Goal: Task Accomplishment & Management: Manage account settings

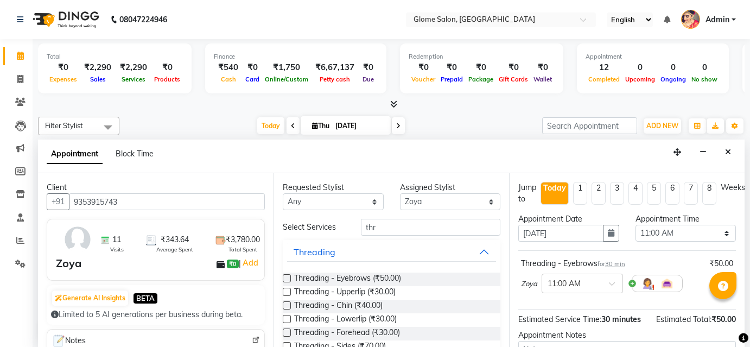
select select "63052"
select select "660"
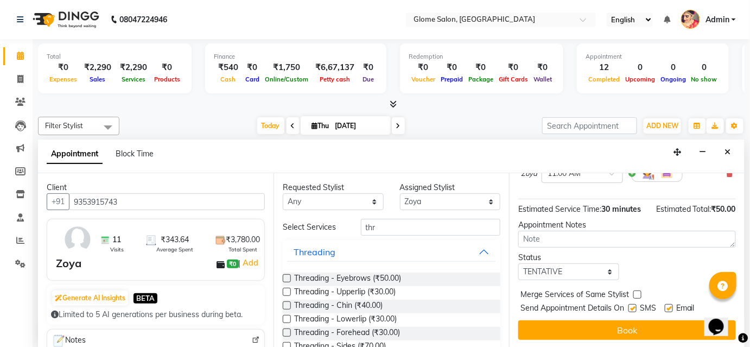
select select "confirm booking"
click at [519, 263] on select "Select TENTATIVE CONFIRM CHECK-IN UPCOMING" at bounding box center [569, 271] width 101 height 17
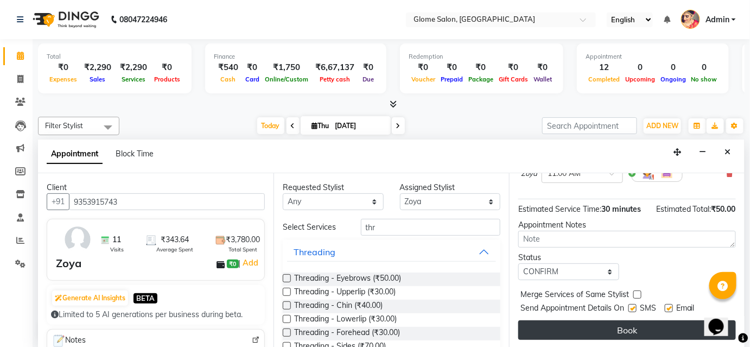
click at [564, 325] on button "Book" at bounding box center [628, 330] width 218 height 20
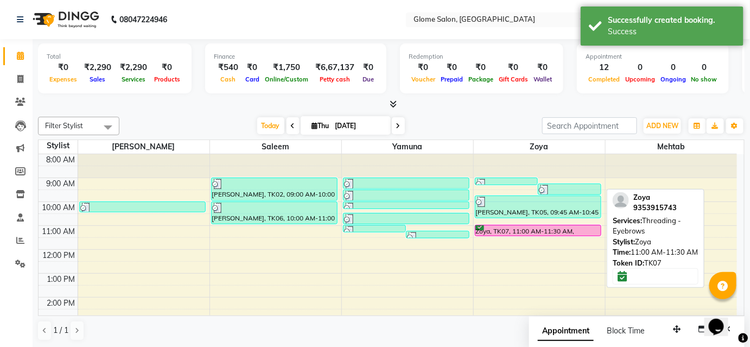
click at [514, 230] on div "Zoya, TK07, 11:00 AM-11:30 AM, Threading - Eyebrows" at bounding box center [539, 230] width 126 height 10
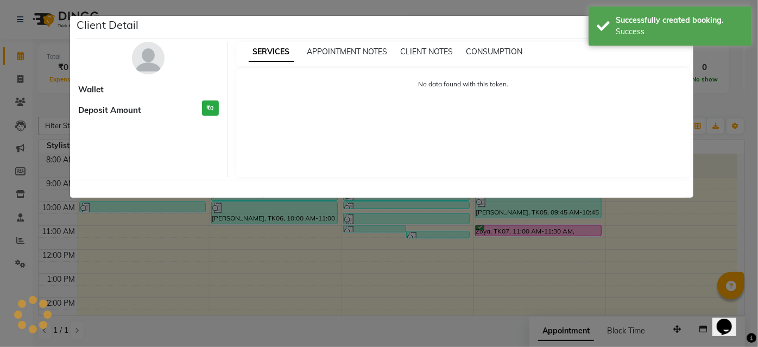
select select "6"
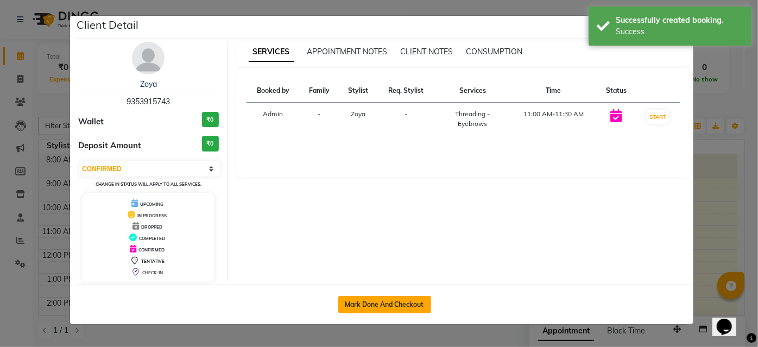
click at [382, 307] on button "Mark Done And Checkout" at bounding box center [384, 304] width 93 height 17
select select "service"
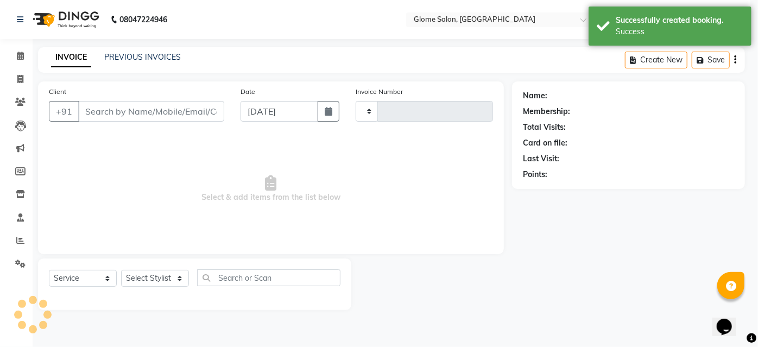
type input "2173"
select select "5199"
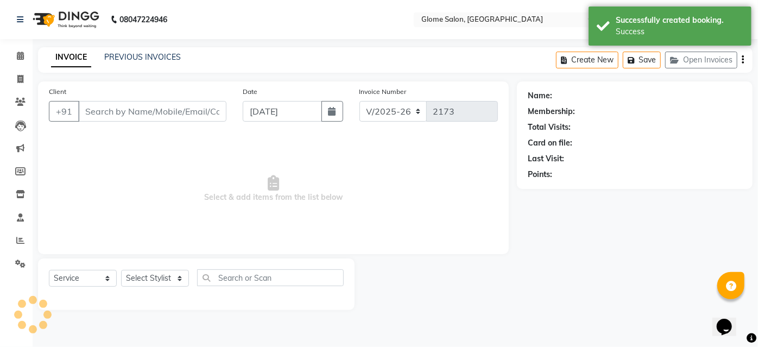
type input "9353915743"
select select "63052"
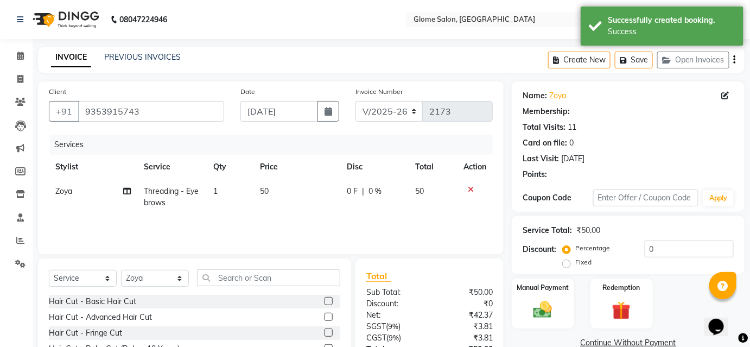
scroll to position [87, 0]
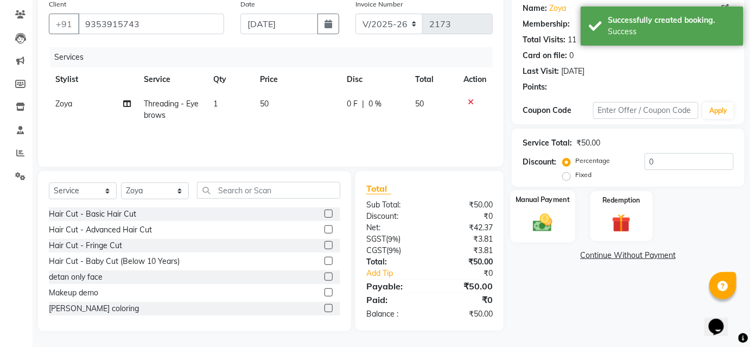
select select "1: Object"
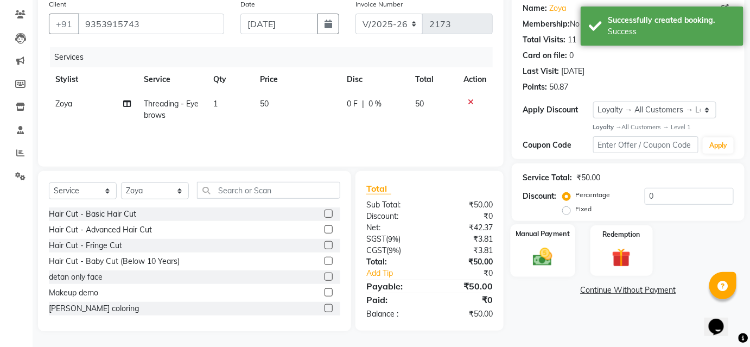
click at [549, 236] on label "Manual Payment" at bounding box center [543, 234] width 54 height 10
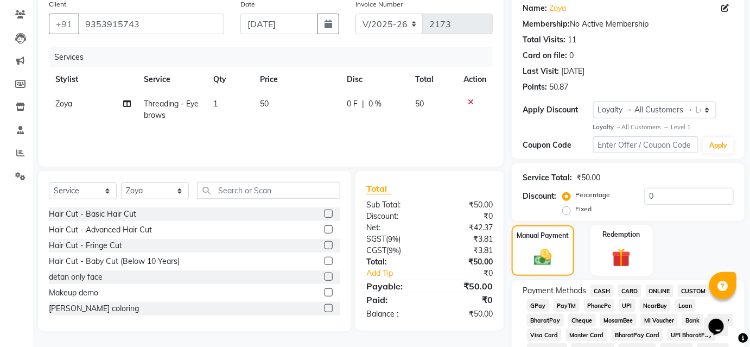
click at [607, 287] on span "CASH" at bounding box center [602, 291] width 23 height 12
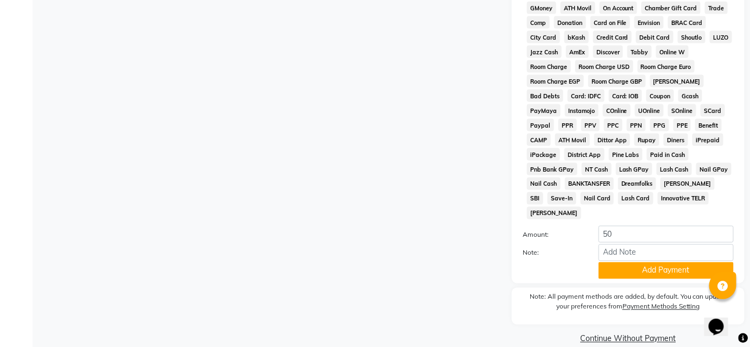
scroll to position [505, 0]
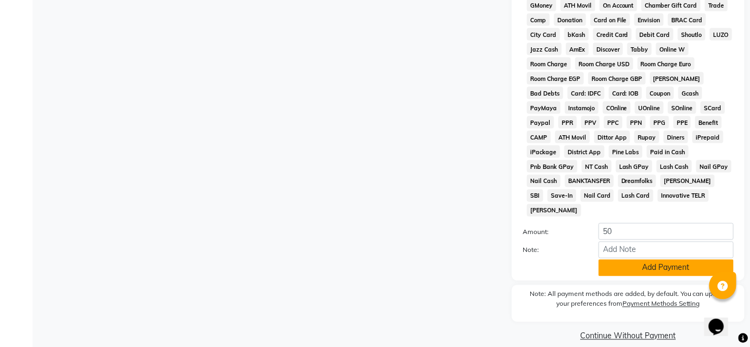
click at [620, 260] on button "Add Payment" at bounding box center [666, 268] width 135 height 17
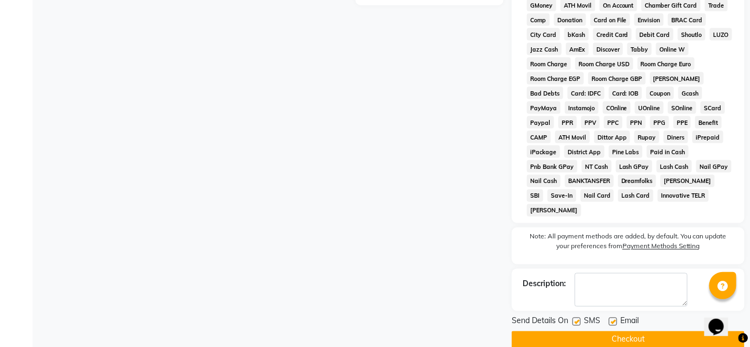
click at [577, 331] on button "Checkout" at bounding box center [628, 339] width 233 height 17
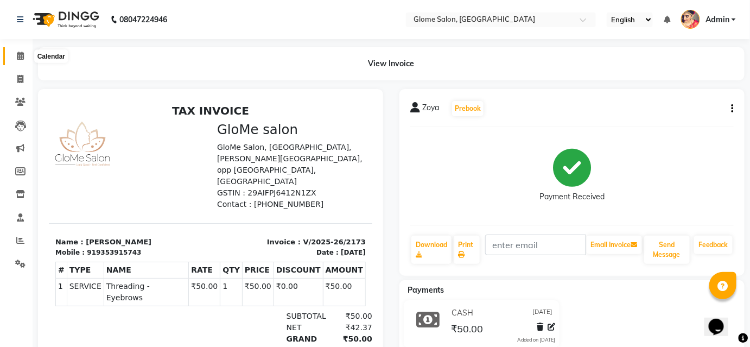
click at [18, 53] on icon at bounding box center [20, 56] width 7 height 8
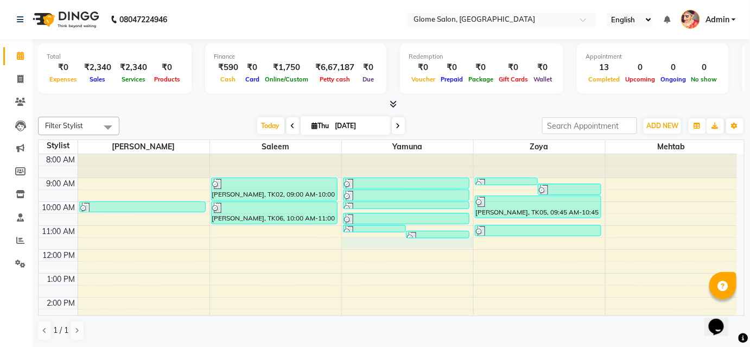
click at [355, 241] on div "8:00 AM 9:00 AM 10:00 AM 11:00 AM 12:00 PM 1:00 PM 2:00 PM 3:00 PM 4:00 PM 5:00…" at bounding box center [388, 309] width 699 height 310
select select "34178"
select select "690"
select select "tentative"
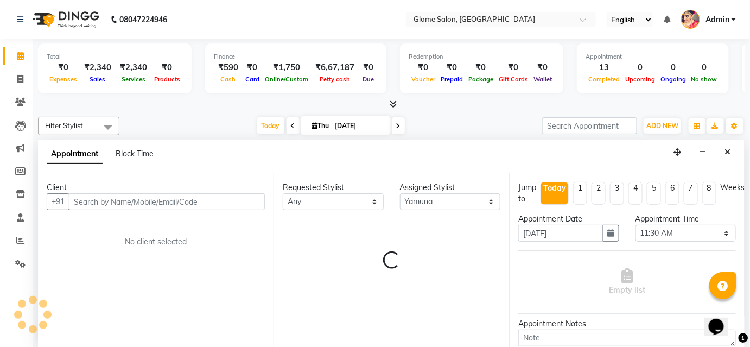
click at [104, 202] on input "text" at bounding box center [167, 201] width 196 height 17
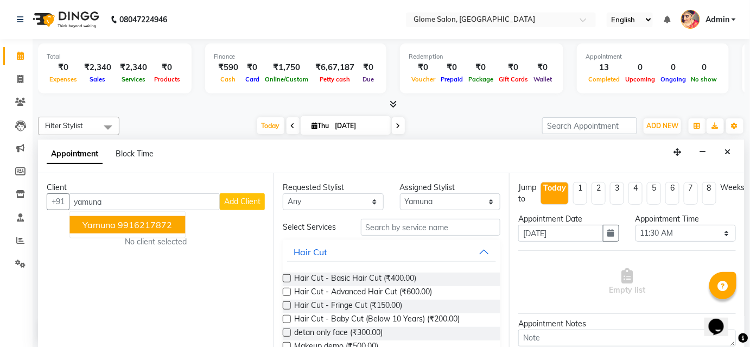
click at [111, 223] on span "yamuna" at bounding box center [99, 224] width 33 height 11
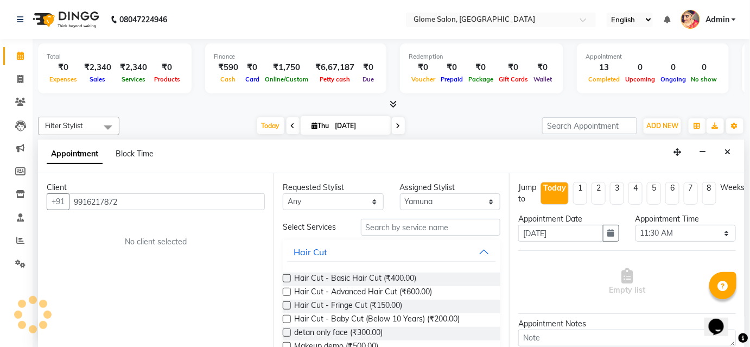
type input "9916217872"
click at [372, 225] on input "text" at bounding box center [431, 227] width 140 height 17
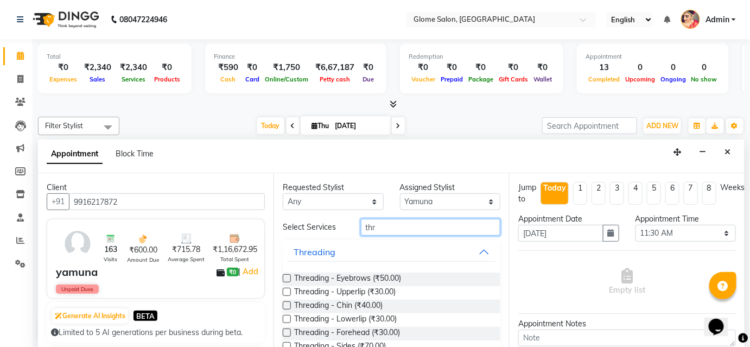
type input "thr"
click at [287, 277] on label at bounding box center [287, 278] width 8 height 8
click at [287, 277] on input "checkbox" at bounding box center [286, 279] width 7 height 7
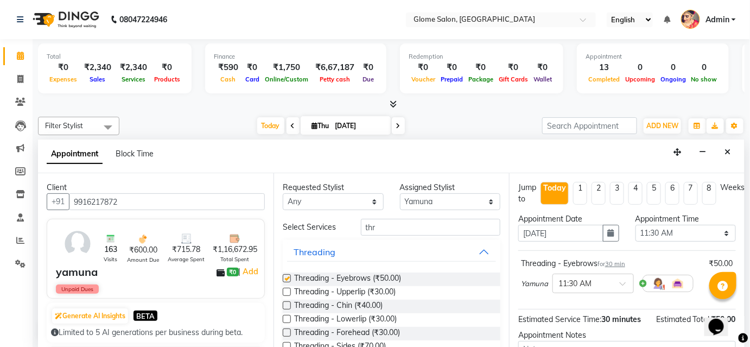
checkbox input "false"
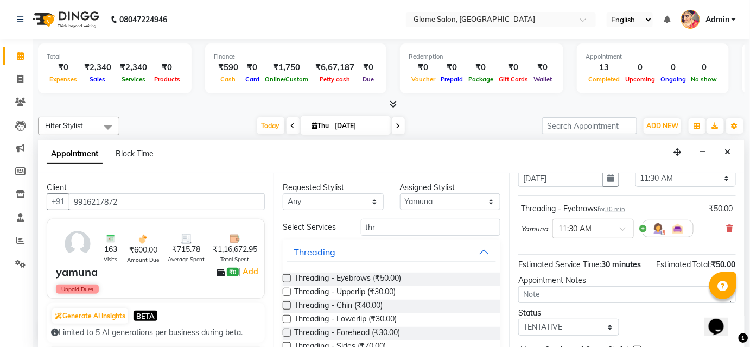
scroll to position [110, 0]
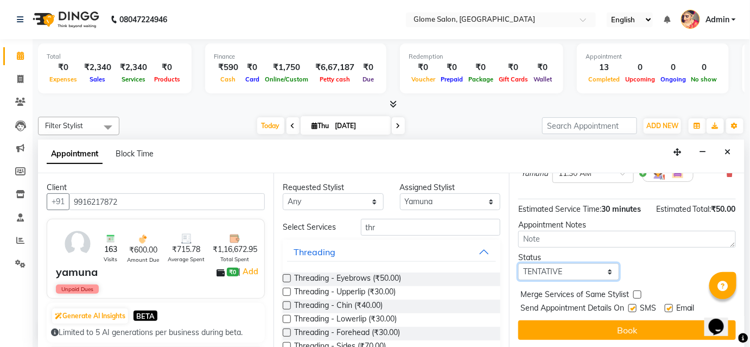
click at [566, 267] on select "Select TENTATIVE CONFIRM CHECK-IN UPCOMING" at bounding box center [569, 271] width 101 height 17
select select "confirm booking"
click at [519, 263] on select "Select TENTATIVE CONFIRM CHECK-IN UPCOMING" at bounding box center [569, 271] width 101 height 17
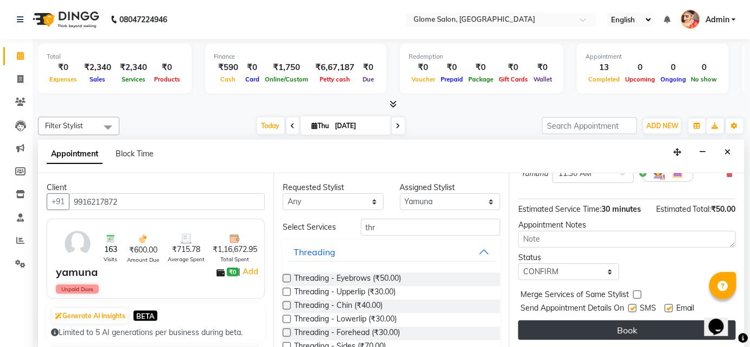
click at [551, 328] on button "Book" at bounding box center [628, 330] width 218 height 20
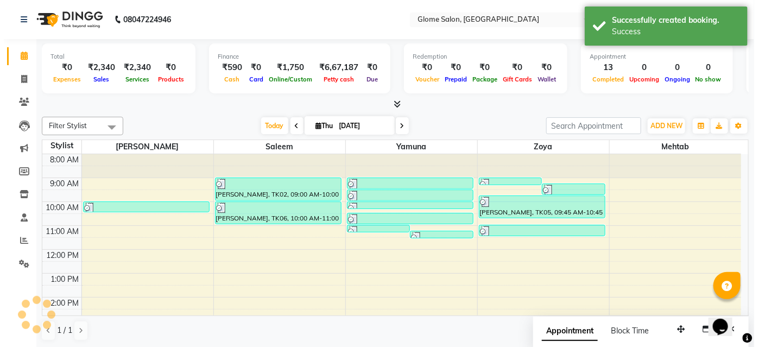
scroll to position [0, 0]
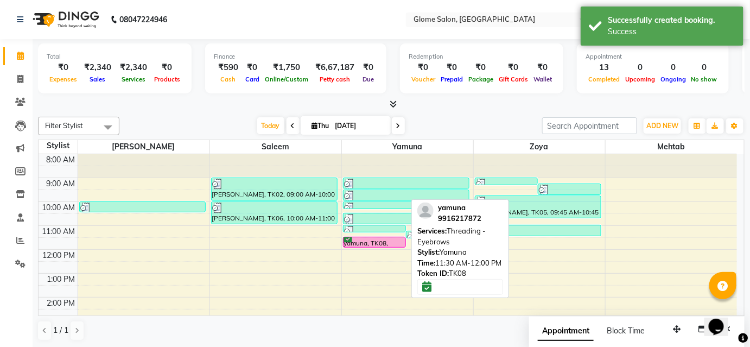
click at [385, 240] on div "yamuna, TK08, 11:30 AM-12:00 PM, Threading - Eyebrows" at bounding box center [375, 242] width 62 height 10
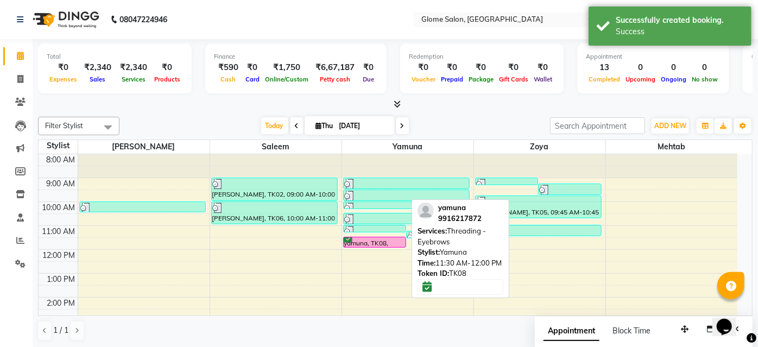
select select "6"
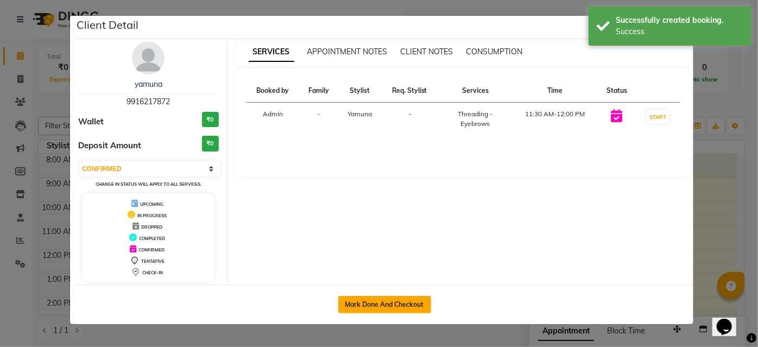
click at [411, 301] on button "Mark Done And Checkout" at bounding box center [384, 304] width 93 height 17
select select "service"
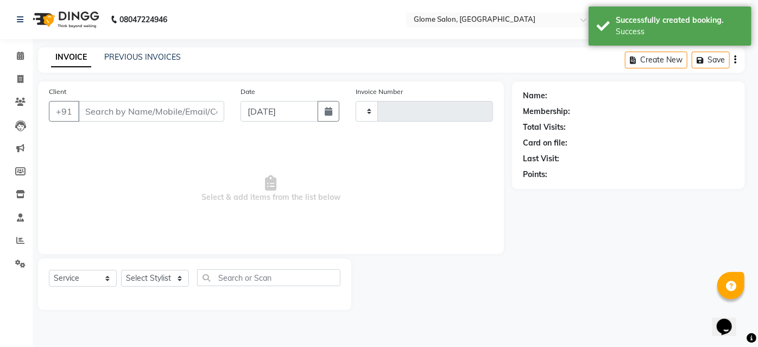
type input "2174"
select select "5199"
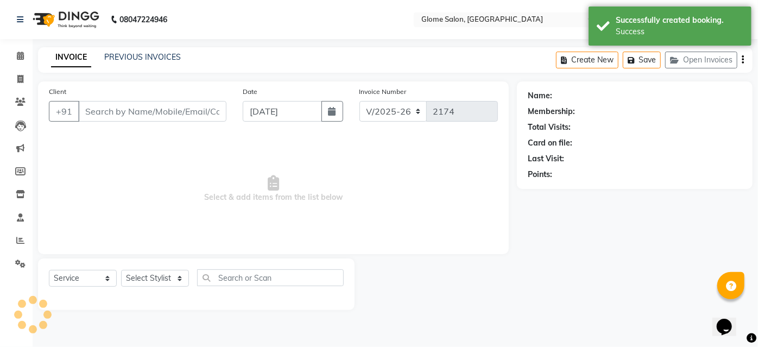
type input "9916217872"
select select "34178"
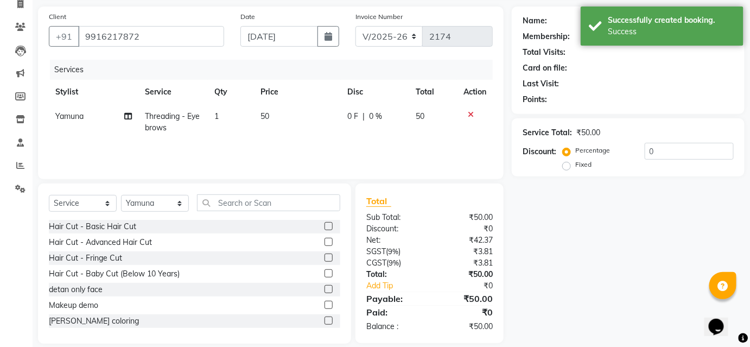
scroll to position [87, 0]
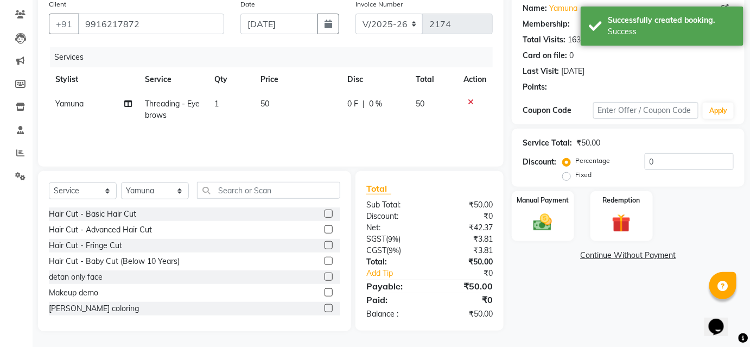
select select "1: Object"
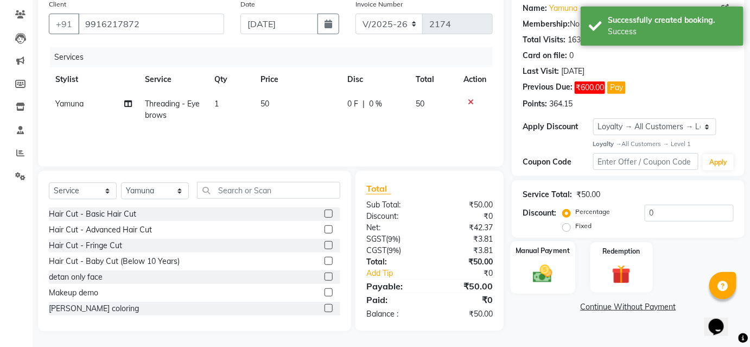
click at [546, 272] on img at bounding box center [542, 274] width 31 height 22
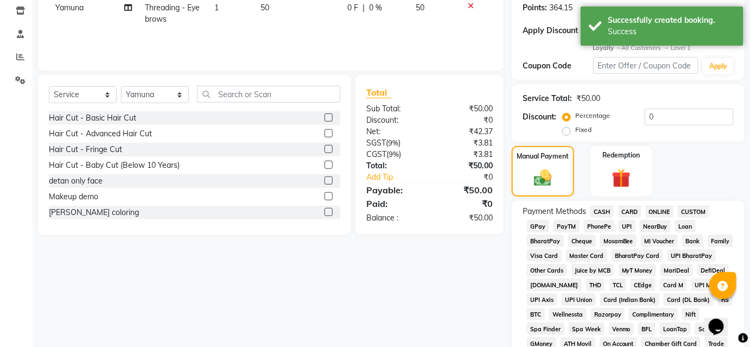
scroll to position [186, 0]
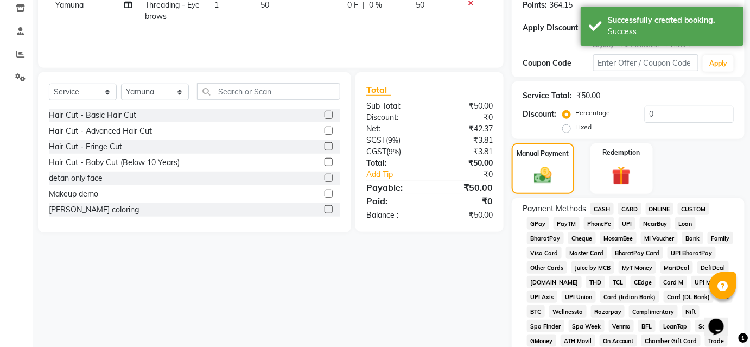
click at [603, 209] on span "CASH" at bounding box center [602, 209] width 23 height 12
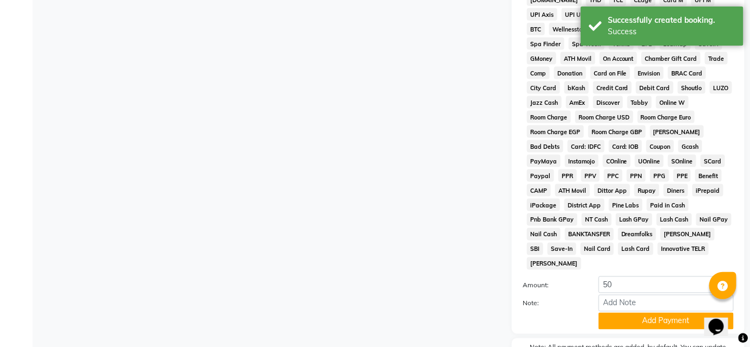
scroll to position [522, 0]
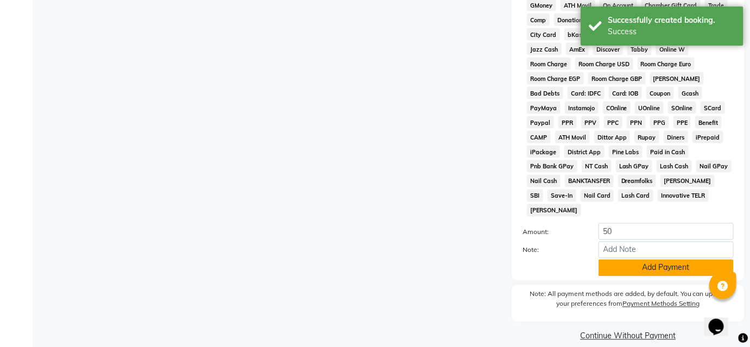
click at [629, 260] on button "Add Payment" at bounding box center [666, 268] width 135 height 17
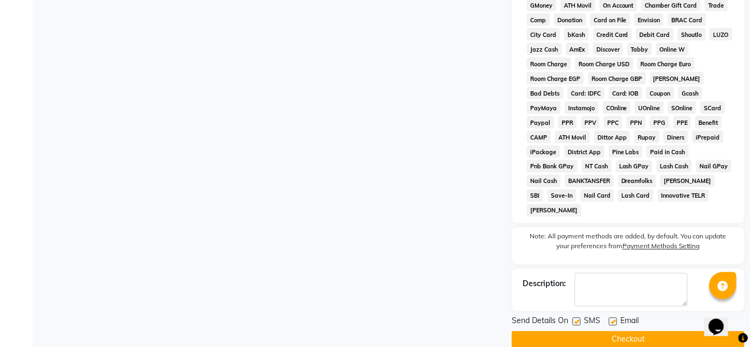
click at [603, 331] on button "Checkout" at bounding box center [628, 339] width 233 height 17
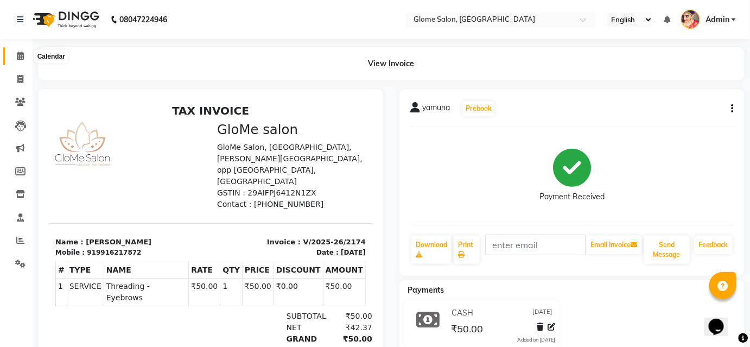
click at [19, 54] on icon at bounding box center [20, 56] width 7 height 8
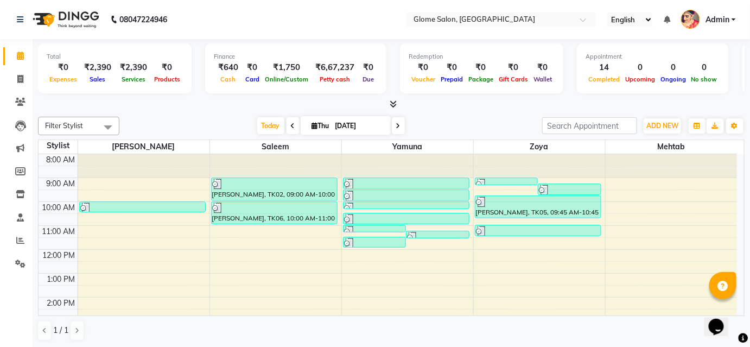
click at [624, 181] on div "8:00 AM 9:00 AM 10:00 AM 11:00 AM 12:00 PM 1:00 PM 2:00 PM 3:00 PM 4:00 PM 5:00…" at bounding box center [388, 309] width 699 height 310
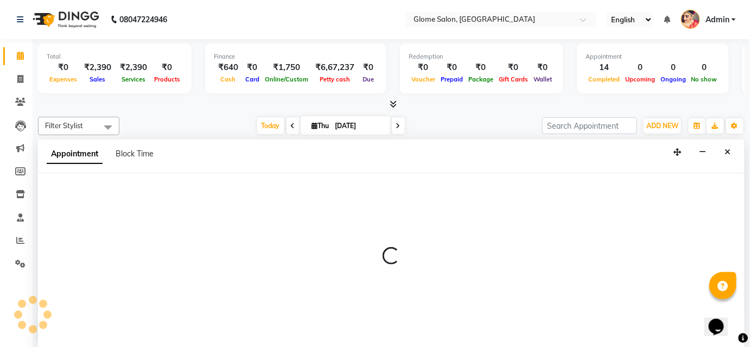
select select "87909"
select select "tentative"
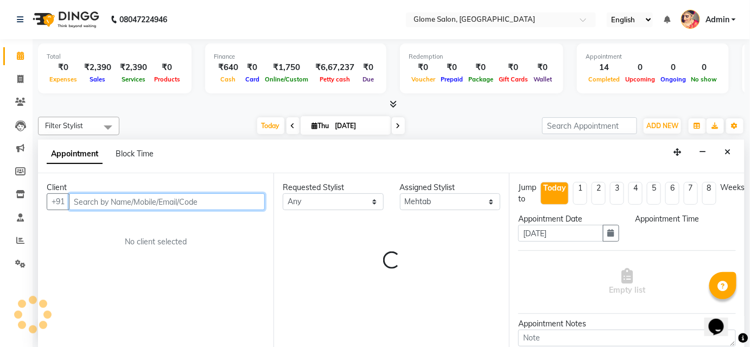
select select "540"
click at [88, 198] on input "text" at bounding box center [167, 201] width 196 height 17
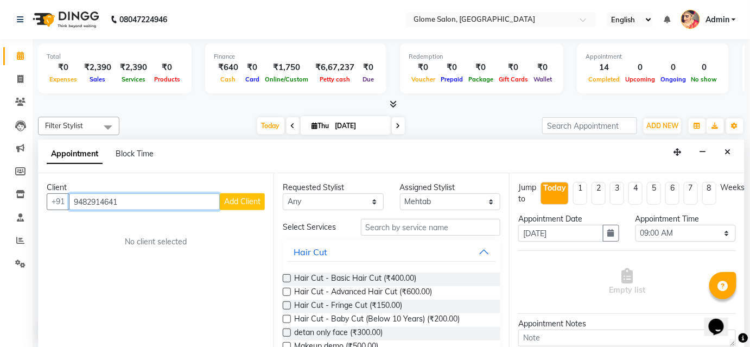
type input "9482914641"
click at [250, 200] on span "Add Client" at bounding box center [242, 202] width 36 height 10
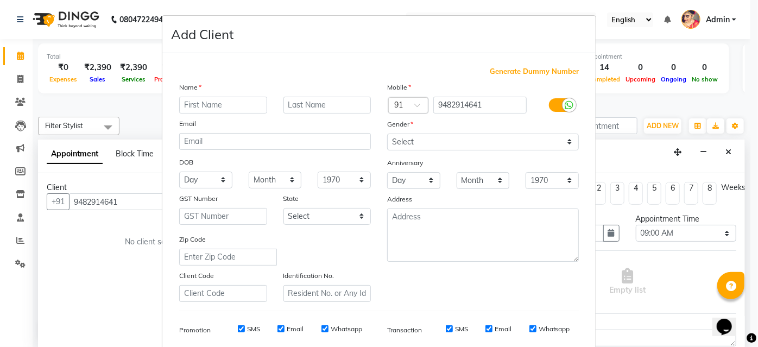
click at [195, 111] on input "text" at bounding box center [223, 105] width 88 height 17
type input "Abhishek"
click at [439, 143] on select "Select [DEMOGRAPHIC_DATA] [DEMOGRAPHIC_DATA] Other Prefer Not To Say" at bounding box center [483, 142] width 192 height 17
select select "[DEMOGRAPHIC_DATA]"
click at [387, 134] on select "Select [DEMOGRAPHIC_DATA] [DEMOGRAPHIC_DATA] Other Prefer Not To Say" at bounding box center [483, 142] width 192 height 17
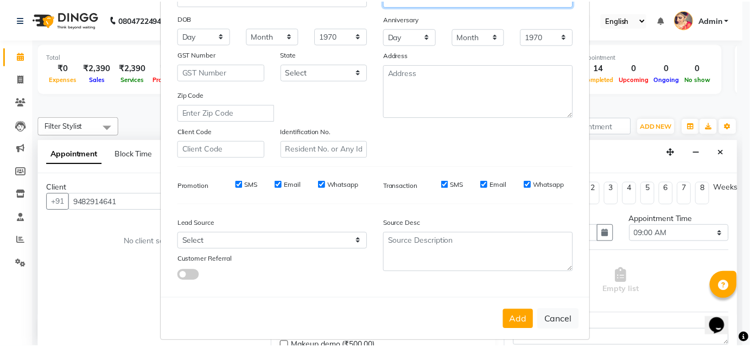
scroll to position [153, 0]
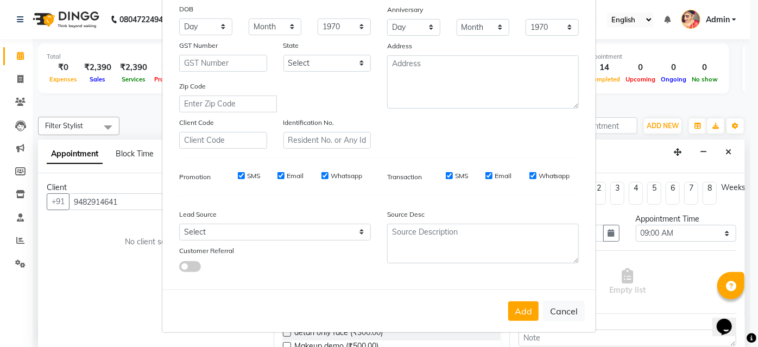
click at [520, 312] on button "Add" at bounding box center [523, 311] width 30 height 20
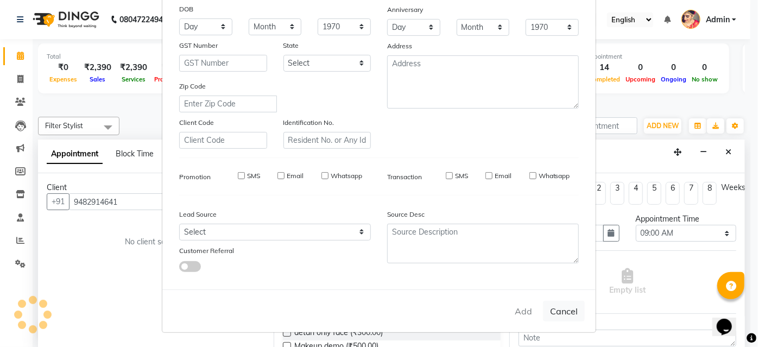
select select
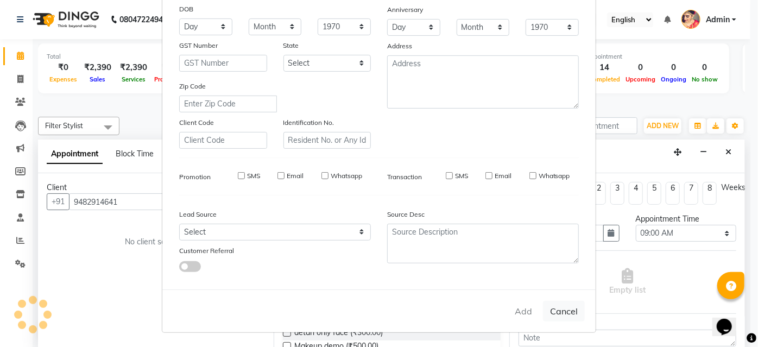
select select
checkbox input "false"
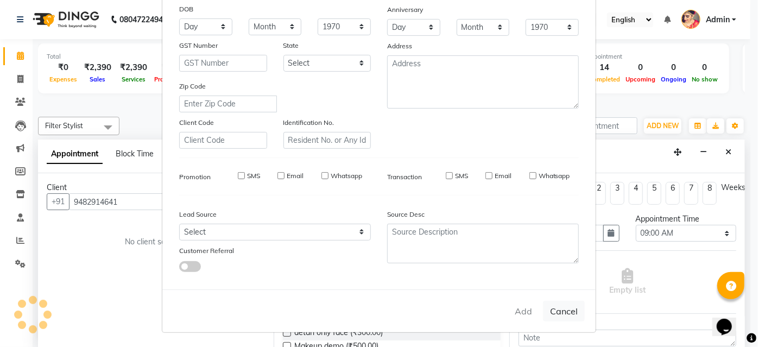
checkbox input "false"
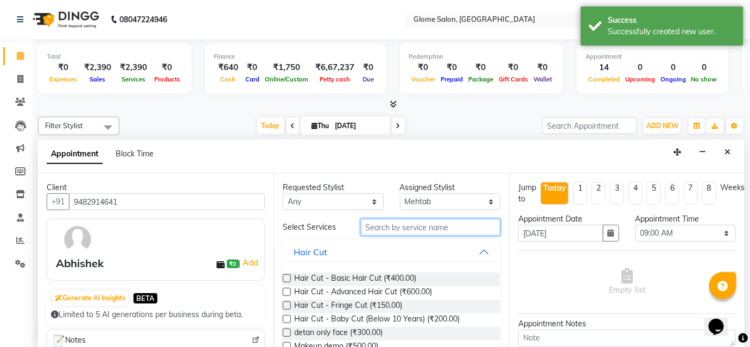
click at [377, 229] on input "text" at bounding box center [431, 227] width 140 height 17
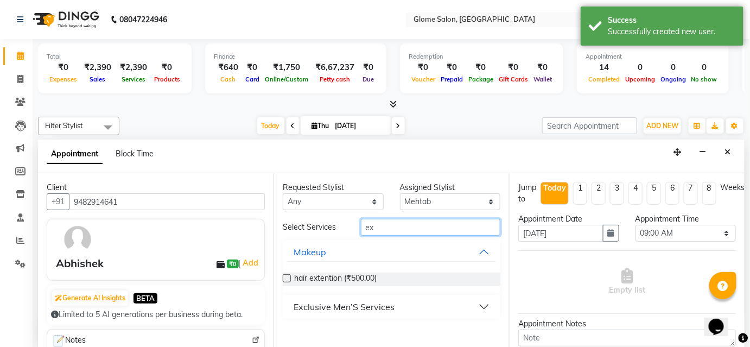
type input "ex"
click at [393, 308] on button "Exclusive Men’S Services" at bounding box center [391, 307] width 209 height 20
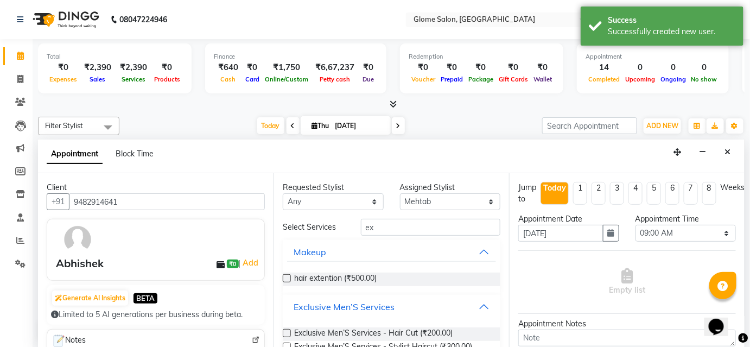
scroll to position [49, 0]
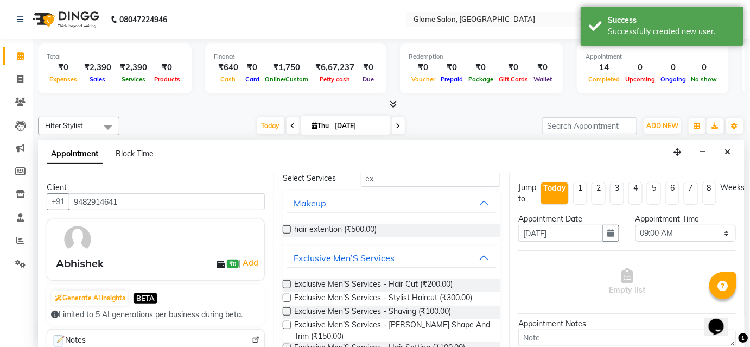
click at [288, 280] on label at bounding box center [287, 284] width 8 height 8
click at [288, 282] on input "checkbox" at bounding box center [286, 285] width 7 height 7
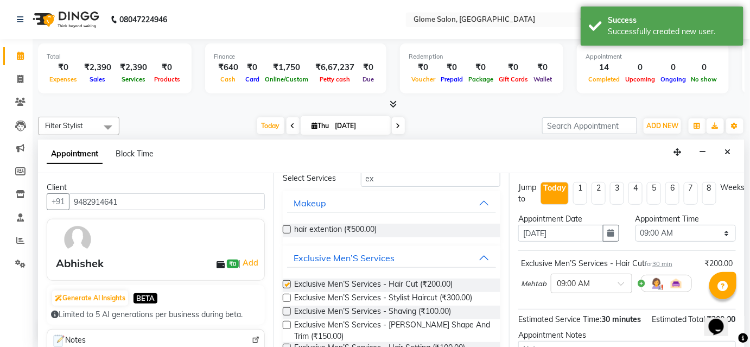
checkbox input "false"
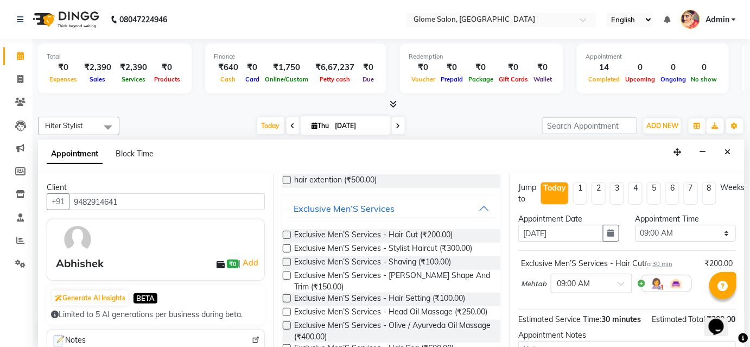
click at [287, 275] on label at bounding box center [287, 276] width 8 height 8
click at [287, 275] on input "checkbox" at bounding box center [286, 276] width 7 height 7
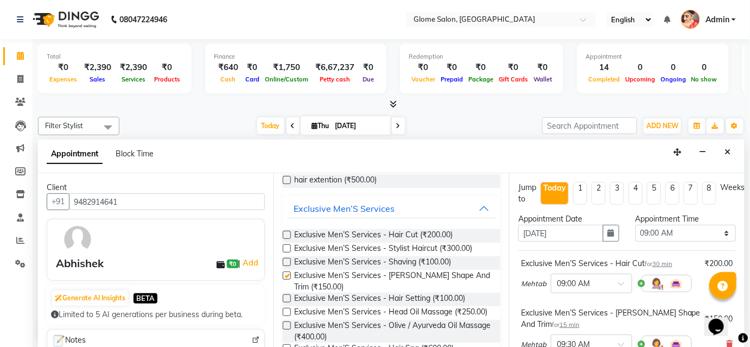
checkbox input "false"
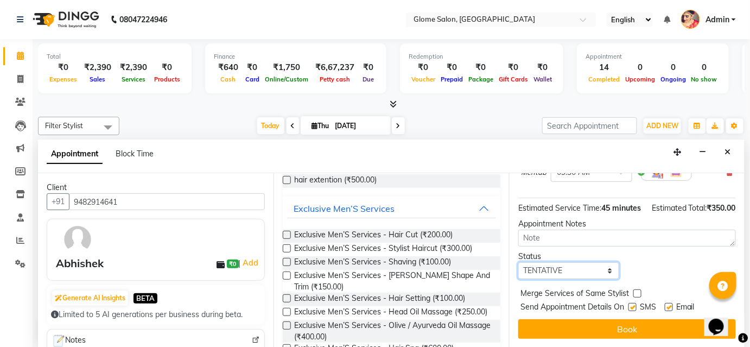
click at [542, 267] on select "Select TENTATIVE CONFIRM CHECK-IN UPCOMING" at bounding box center [569, 270] width 101 height 17
select select "confirm booking"
click at [519, 262] on select "Select TENTATIVE CONFIRM CHECK-IN UPCOMING" at bounding box center [569, 270] width 101 height 17
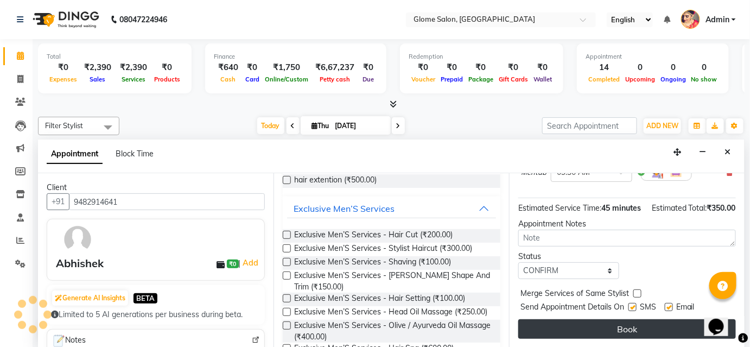
click at [542, 329] on button "Book" at bounding box center [628, 329] width 218 height 20
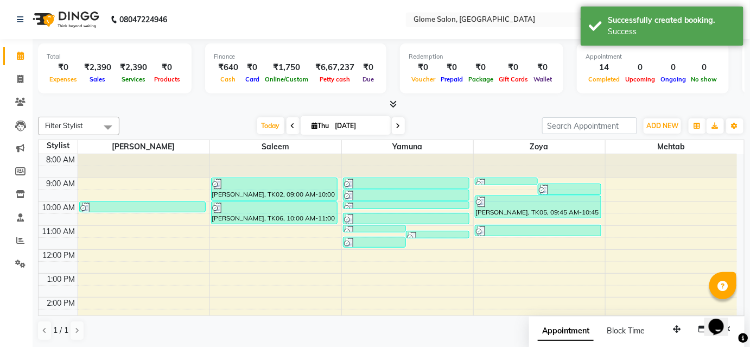
scroll to position [0, 0]
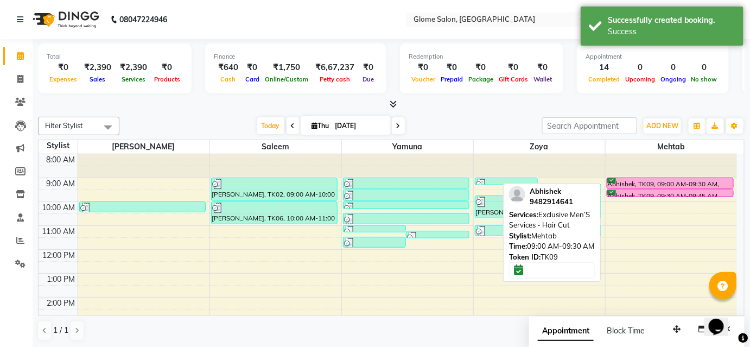
click at [639, 188] on div at bounding box center [671, 188] width 126 height 4
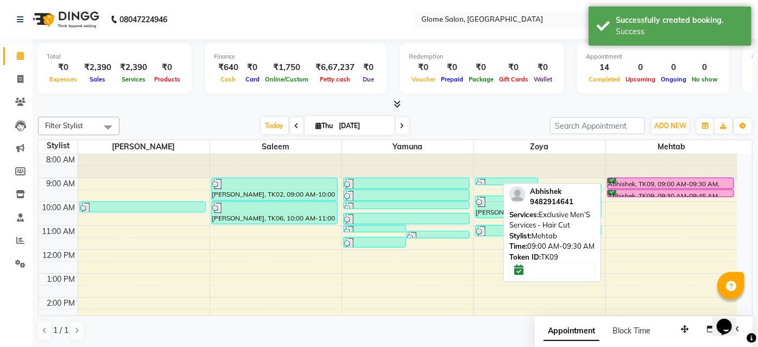
select select "6"
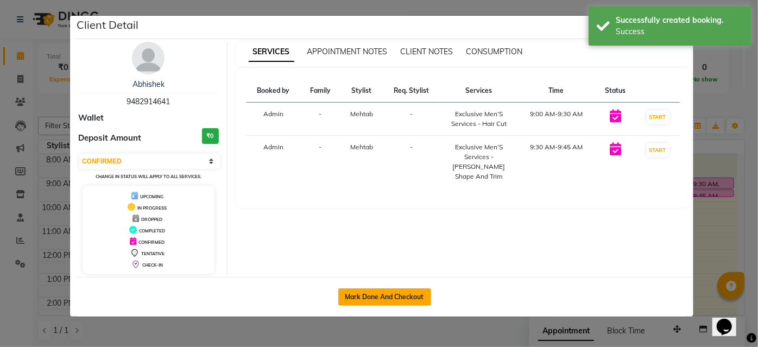
click at [389, 289] on button "Mark Done And Checkout" at bounding box center [384, 296] width 93 height 17
select select "service"
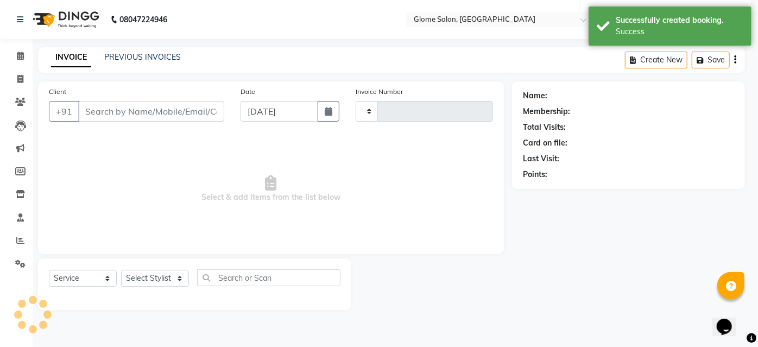
type input "2175"
select select "5199"
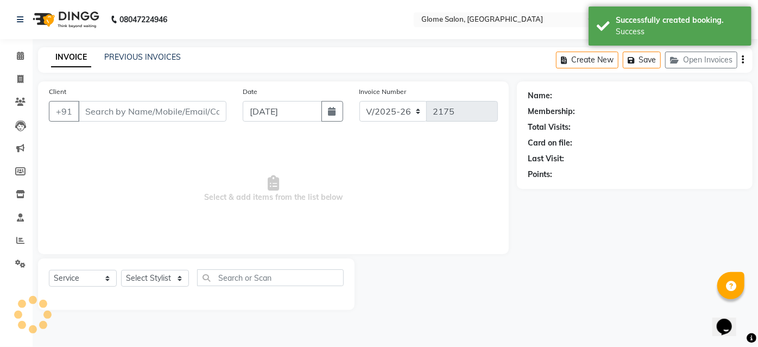
type input "9482914641"
select select "87909"
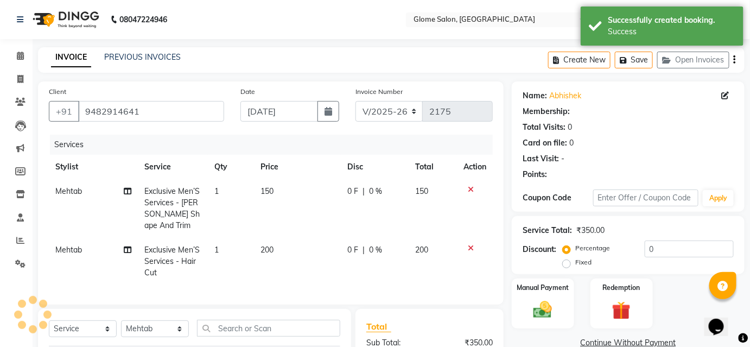
select select "1: Object"
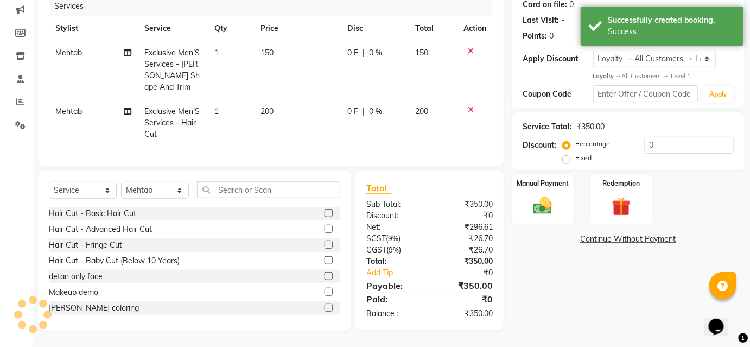
scroll to position [146, 0]
click at [542, 204] on img at bounding box center [542, 206] width 31 height 22
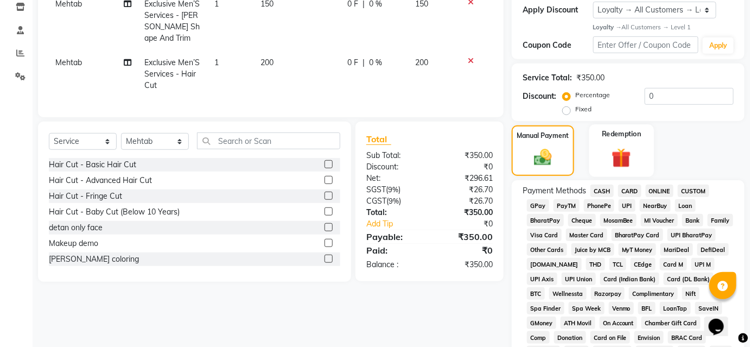
scroll to position [250, 0]
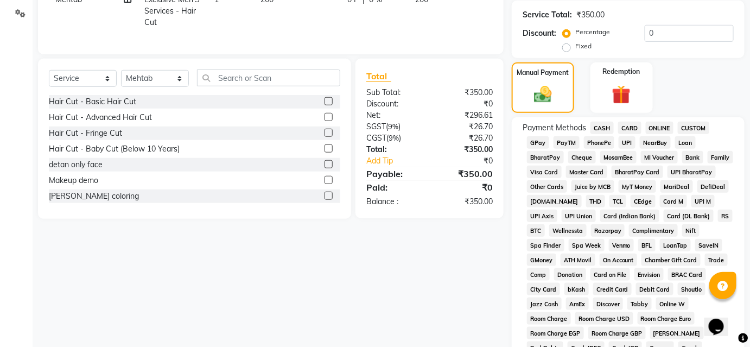
click at [605, 128] on span "CASH" at bounding box center [602, 128] width 23 height 12
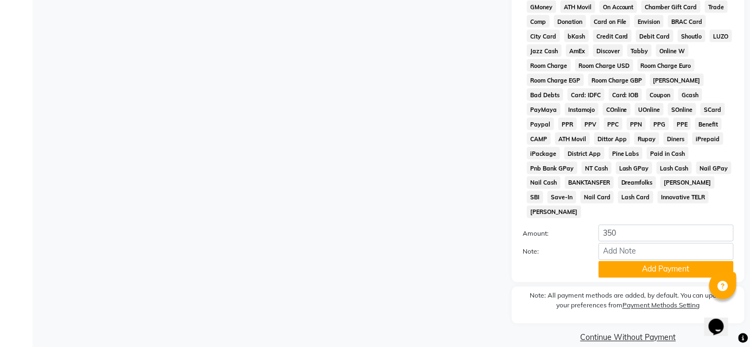
scroll to position [505, 0]
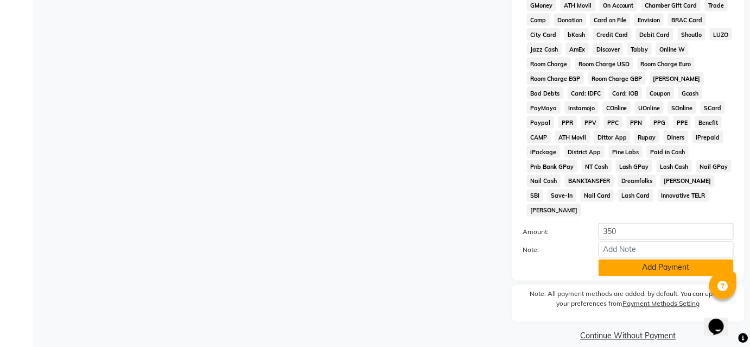
click at [635, 260] on button "Add Payment" at bounding box center [666, 268] width 135 height 17
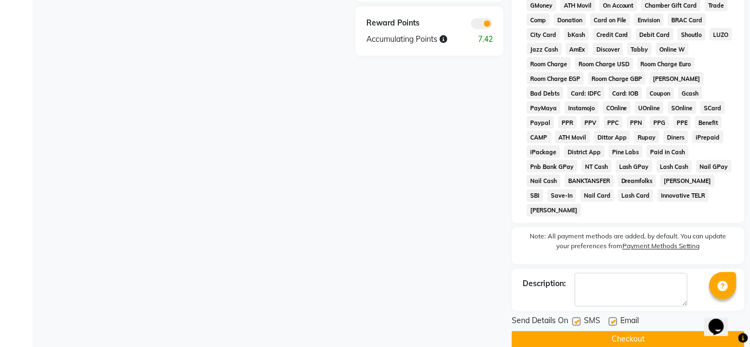
click at [602, 331] on button "Checkout" at bounding box center [628, 339] width 233 height 17
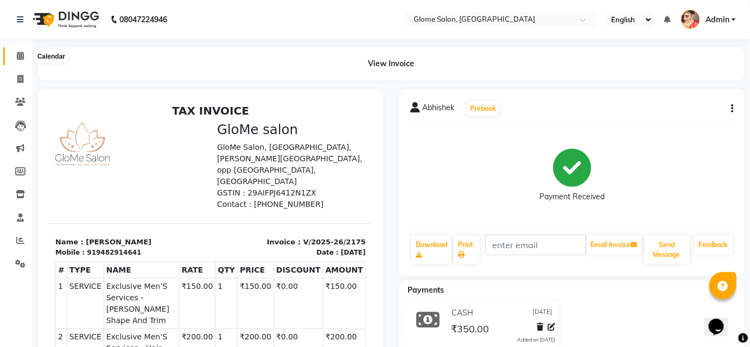
click at [20, 52] on icon at bounding box center [20, 56] width 7 height 8
